Goal: Task Accomplishment & Management: Complete application form

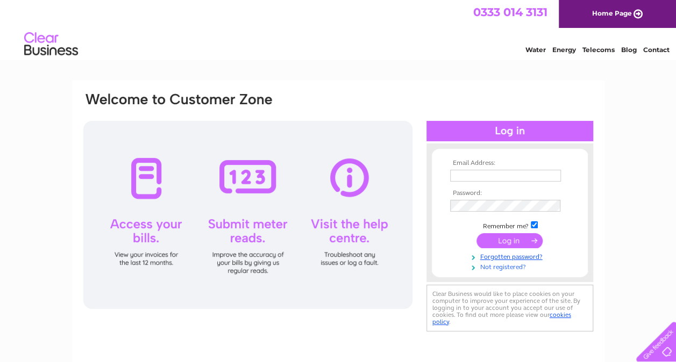
click at [500, 269] on link "Not registered?" at bounding box center [511, 266] width 122 height 10
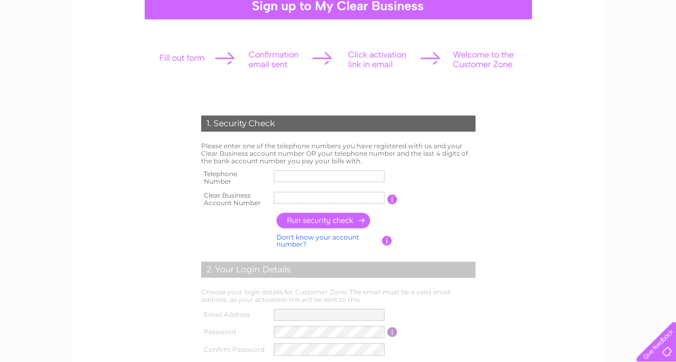
scroll to position [81, 0]
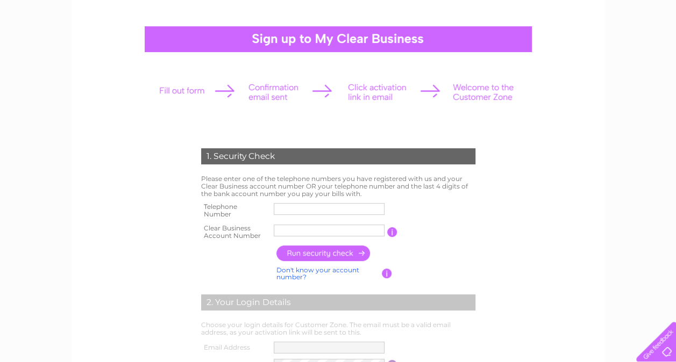
click at [337, 209] on input "text" at bounding box center [329, 209] width 111 height 12
type input "07557940868"
drag, startPoint x: 312, startPoint y: 233, endPoint x: 265, endPoint y: 225, distance: 47.5
click at [265, 225] on tr "Clear Business Account Number 16167480 You will find your account number on the…" at bounding box center [337, 231] width 279 height 21
type input "30318080"
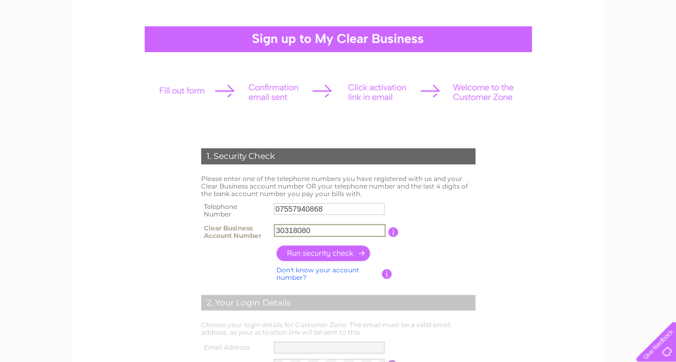
click at [489, 254] on div "1. Security Check Please enter one of the telephone numbers you have registered…" at bounding box center [338, 323] width 324 height 371
click at [340, 254] on input "button" at bounding box center [323, 254] width 95 height 16
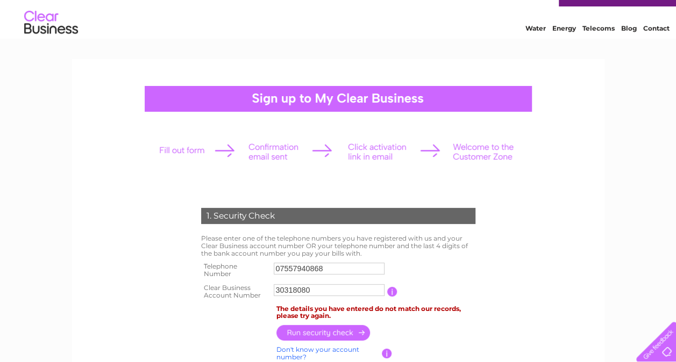
scroll to position [105, 0]
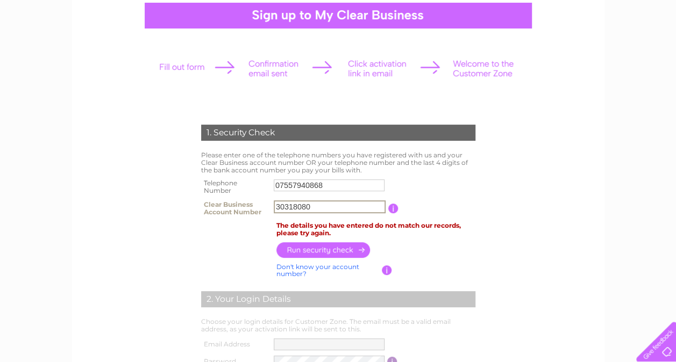
click at [317, 208] on input "30318080" at bounding box center [330, 206] width 112 height 13
click at [425, 263] on td "If you can't find your Clear Business account number, tell us the last 4 digits…" at bounding box center [435, 271] width 86 height 20
click at [314, 212] on input "30318080" at bounding box center [329, 207] width 111 height 12
click at [428, 247] on td at bounding box center [376, 250] width 204 height 21
click at [279, 183] on input "07557940868" at bounding box center [329, 186] width 111 height 12
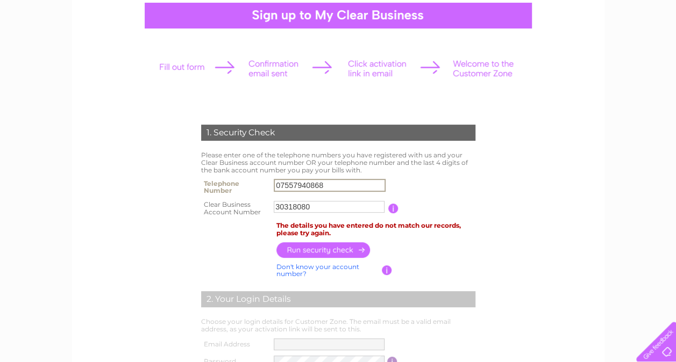
drag, startPoint x: 348, startPoint y: 187, endPoint x: 239, endPoint y: 189, distance: 109.7
click at [239, 189] on tr "Telephone Number 07557940868" at bounding box center [337, 186] width 279 height 21
click at [489, 196] on div "1. Security Check Please enter one of the telephone numbers you have registered…" at bounding box center [338, 309] width 324 height 391
click at [347, 206] on input "30318080" at bounding box center [329, 207] width 111 height 12
click at [513, 238] on form "1. Security Check Please enter one of the telephone numbers you have registered…" at bounding box center [338, 314] width 512 height 423
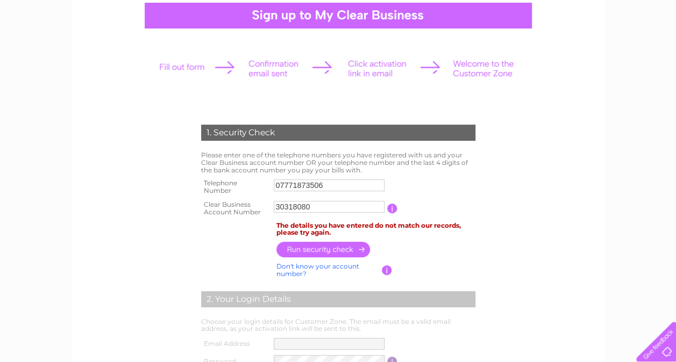
click at [334, 171] on td "Please enter one of the telephone numbers you have registered with us and your …" at bounding box center [337, 162] width 279 height 27
click at [276, 177] on td "07771873506" at bounding box center [329, 186] width 116 height 21
click at [276, 187] on input "07771873506" at bounding box center [329, 186] width 111 height 12
click at [280, 188] on input "07771873506" at bounding box center [330, 185] width 112 height 13
click at [278, 183] on input "7771873506" at bounding box center [330, 185] width 112 height 13
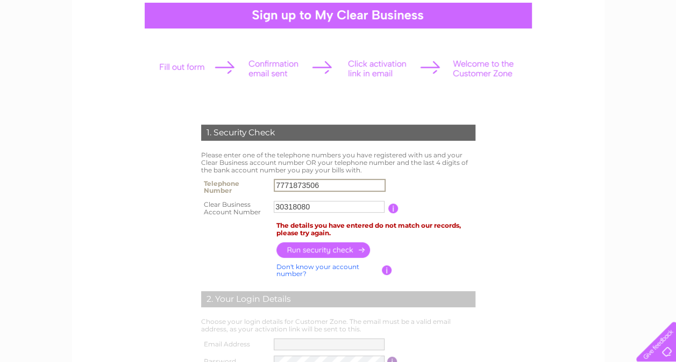
type input "7771873506"
